Goal: Information Seeking & Learning: Check status

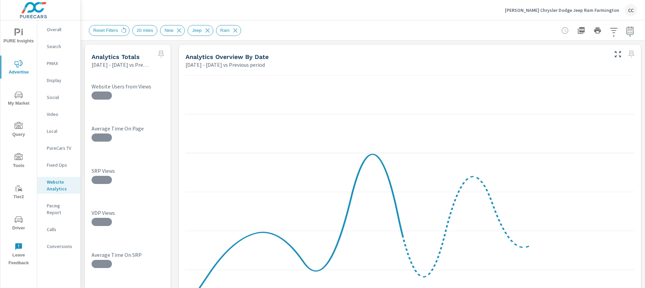
scroll to position [1008, 0]
click at [575, 9] on p "Pettus Chrysler Dodge Jeep Ram Farmington" at bounding box center [562, 10] width 114 height 6
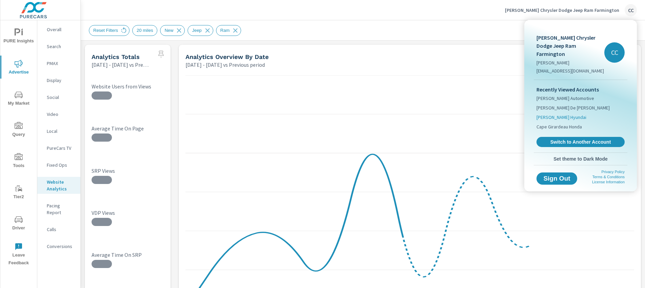
click at [563, 114] on span "[PERSON_NAME] Hyundai" at bounding box center [562, 117] width 50 height 7
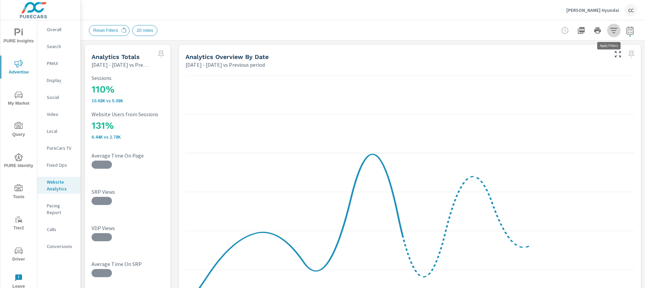
click at [612, 29] on icon "button" at bounding box center [614, 30] width 8 height 8
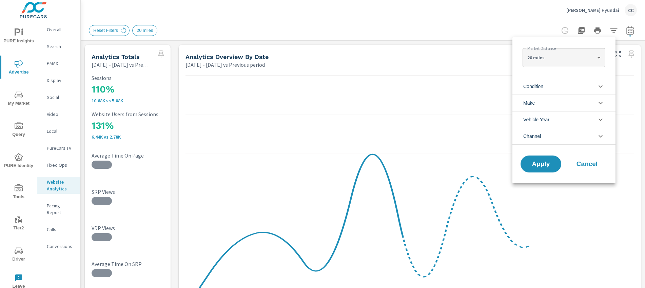
click at [564, 55] on body "PURE Insights Advertise My Market Query PURE Identity Tools Tier2 Driver Leave …" at bounding box center [322, 144] width 645 height 288
click at [509, 28] on div at bounding box center [322, 144] width 645 height 288
click at [125, 31] on div at bounding box center [322, 144] width 645 height 288
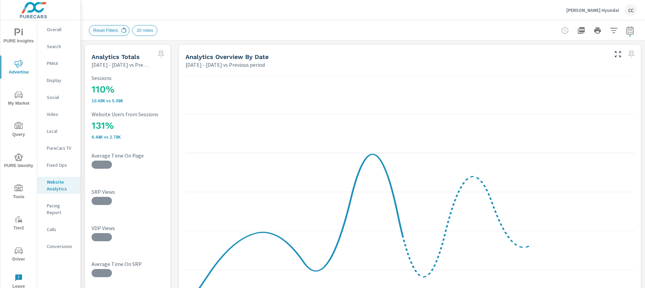
click at [125, 31] on icon at bounding box center [123, 30] width 7 height 7
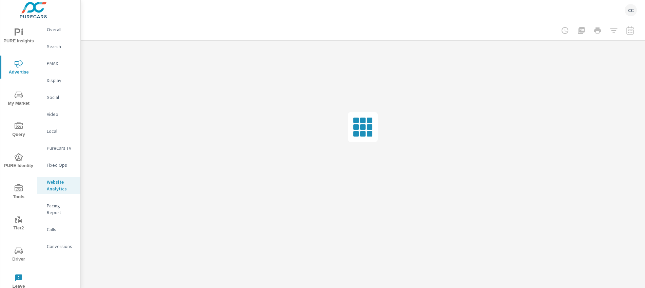
scroll to position [977, 0]
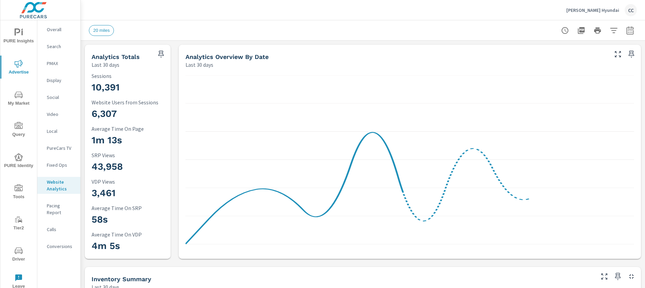
click at [610, 33] on icon "button" at bounding box center [613, 30] width 7 height 5
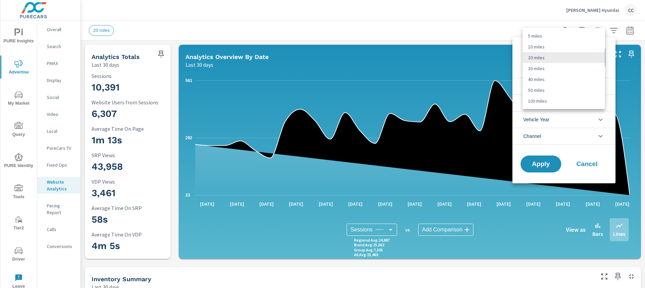
click at [596, 57] on body "PURE Insights Advertise My Market Query PURE Identity Tools Tier2 Driver Leave …" at bounding box center [322, 144] width 645 height 288
click at [516, 29] on div at bounding box center [322, 144] width 645 height 288
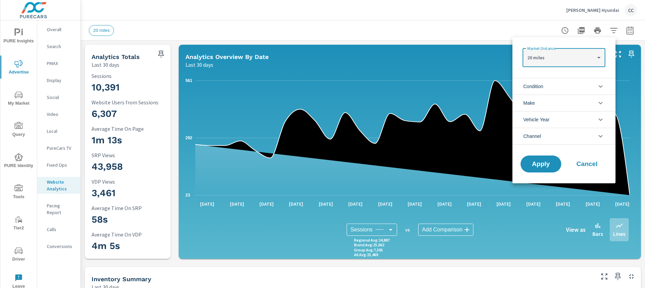
click at [589, 166] on span "Cancel" at bounding box center [587, 164] width 27 height 6
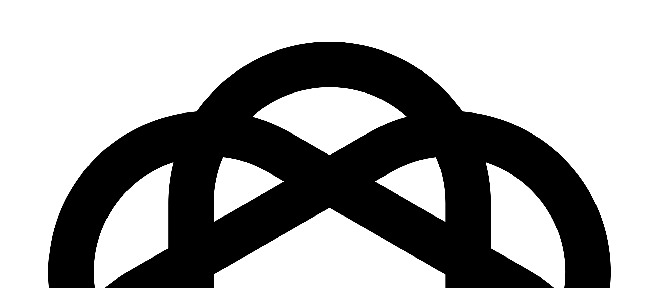
scroll to position [977, 0]
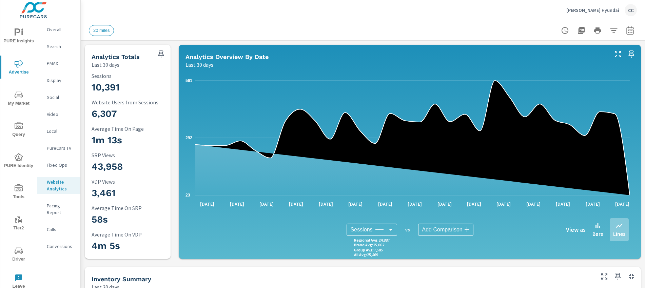
scroll to position [344, 0]
click at [628, 32] on icon "button" at bounding box center [630, 31] width 4 height 3
select select "Last 30 days"
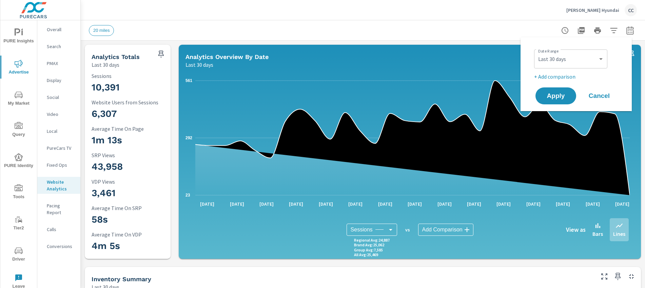
click at [502, 26] on div "20 miles" at bounding box center [315, 30] width 453 height 11
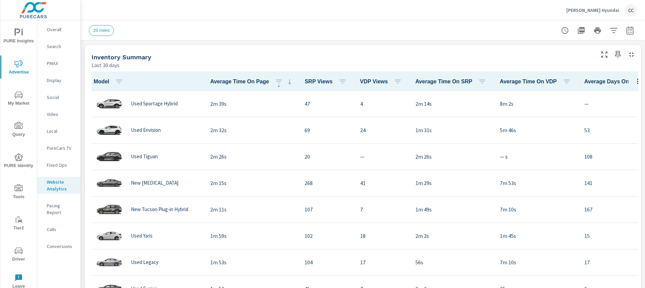
scroll to position [283, 0]
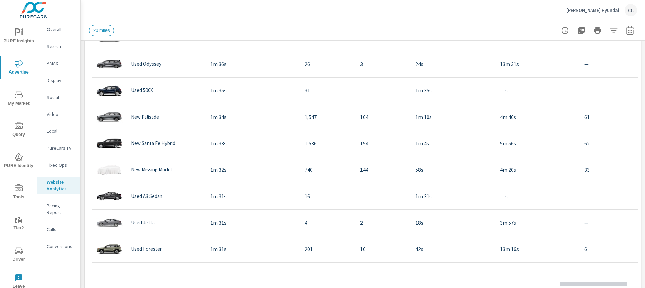
scroll to position [828, 0]
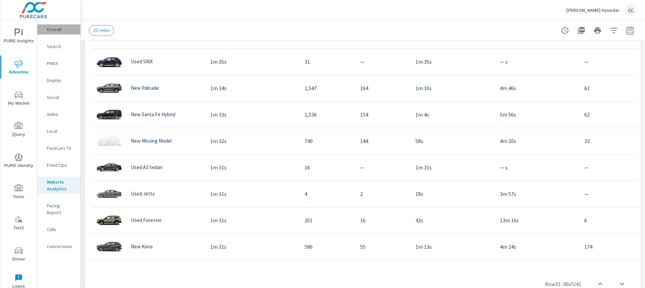
click at [57, 26] on p "Overall" at bounding box center [61, 29] width 28 height 7
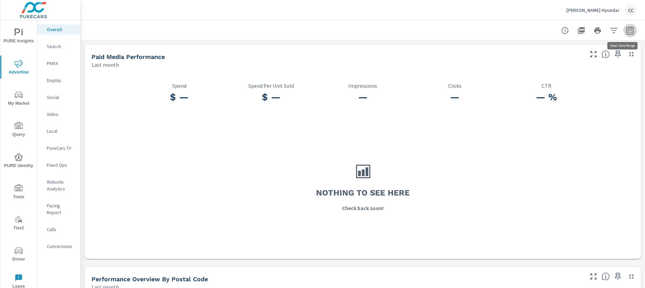
click at [626, 30] on icon "button" at bounding box center [630, 30] width 8 height 8
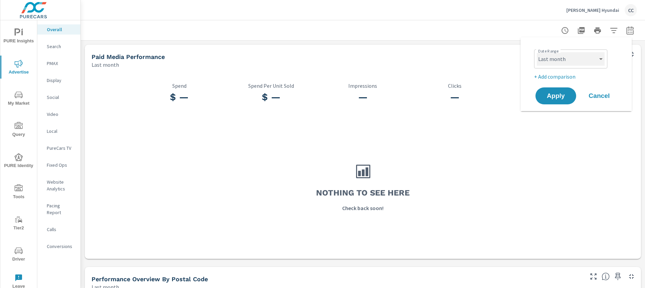
click at [588, 62] on select "Custom [DATE] Last week Last 7 days Last 14 days Last 30 days Last 45 days Last…" at bounding box center [571, 59] width 68 height 14
click at [537, 52] on select "Custom [DATE] Last week Last 7 days Last 14 days Last 30 days Last 45 days Last…" at bounding box center [571, 59] width 68 height 14
select select "Month to date"
click at [567, 96] on span "Apply" at bounding box center [556, 96] width 28 height 6
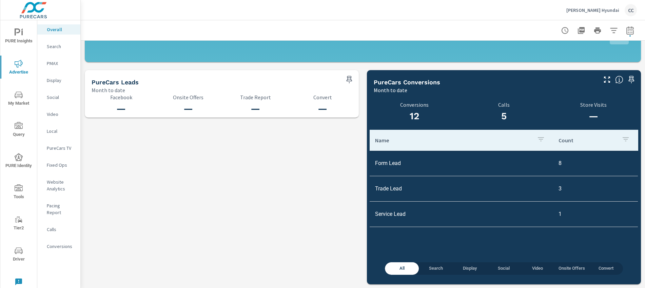
scroll to position [698, 0]
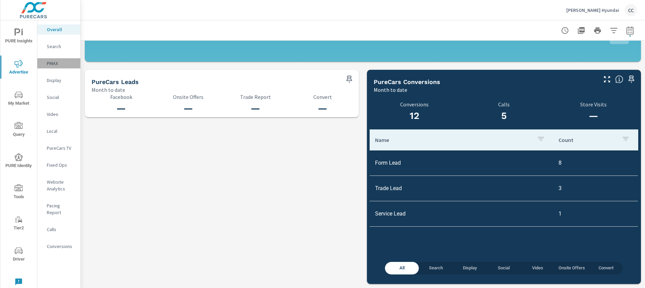
click at [57, 65] on p "PMAX" at bounding box center [61, 63] width 28 height 7
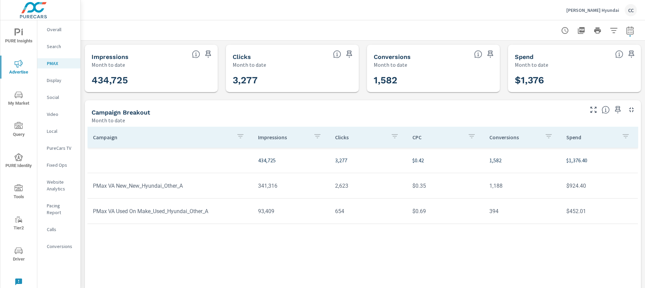
click at [61, 183] on p "Website Analytics" at bounding box center [61, 186] width 28 height 14
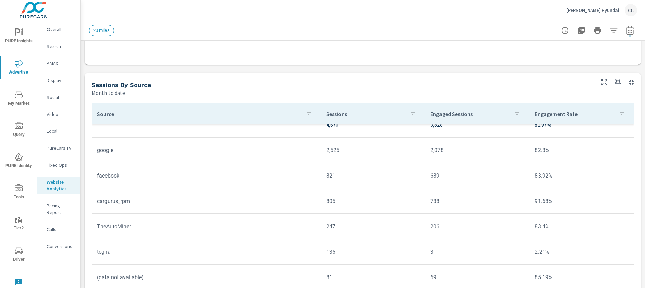
scroll to position [1, 0]
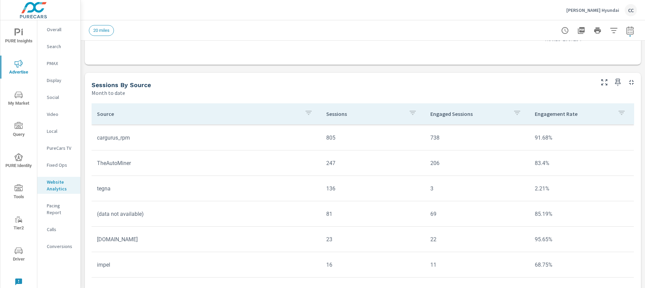
scroll to position [82, 0]
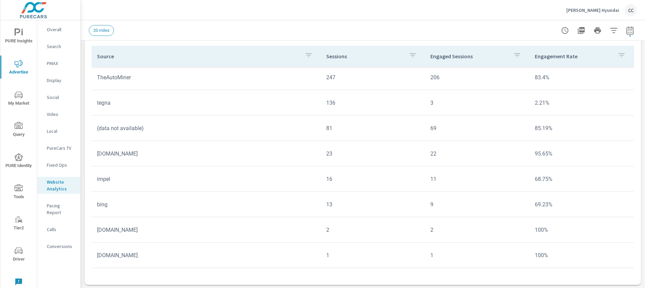
scroll to position [587, 0]
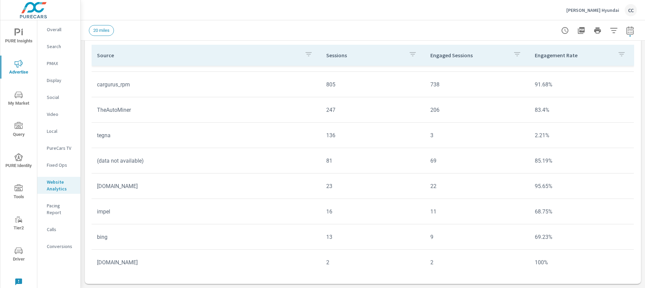
scroll to position [64, 0]
